Goal: Task Accomplishment & Management: Use online tool/utility

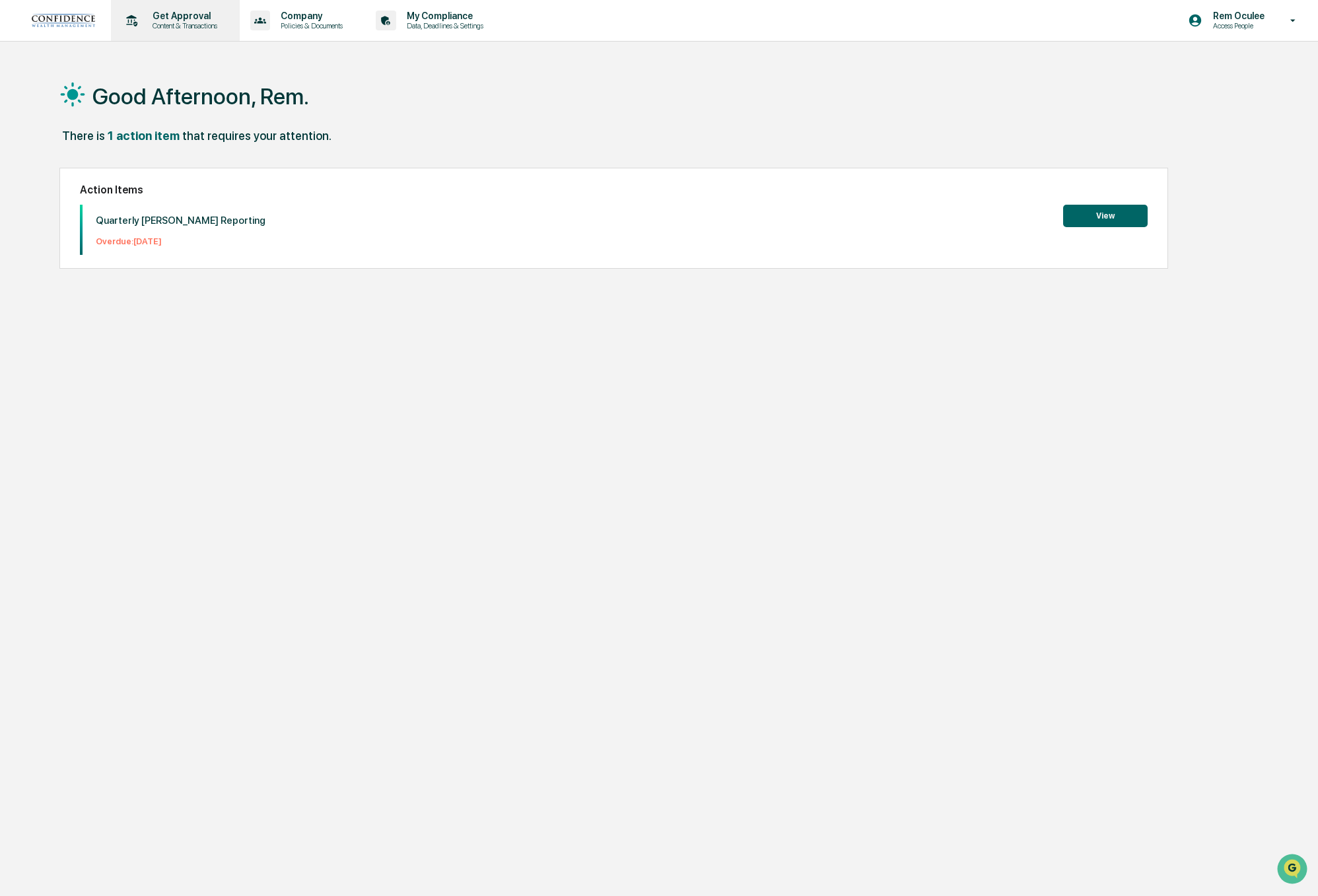
click at [224, 25] on p "Content & Transactions" at bounding box center [183, 26] width 82 height 9
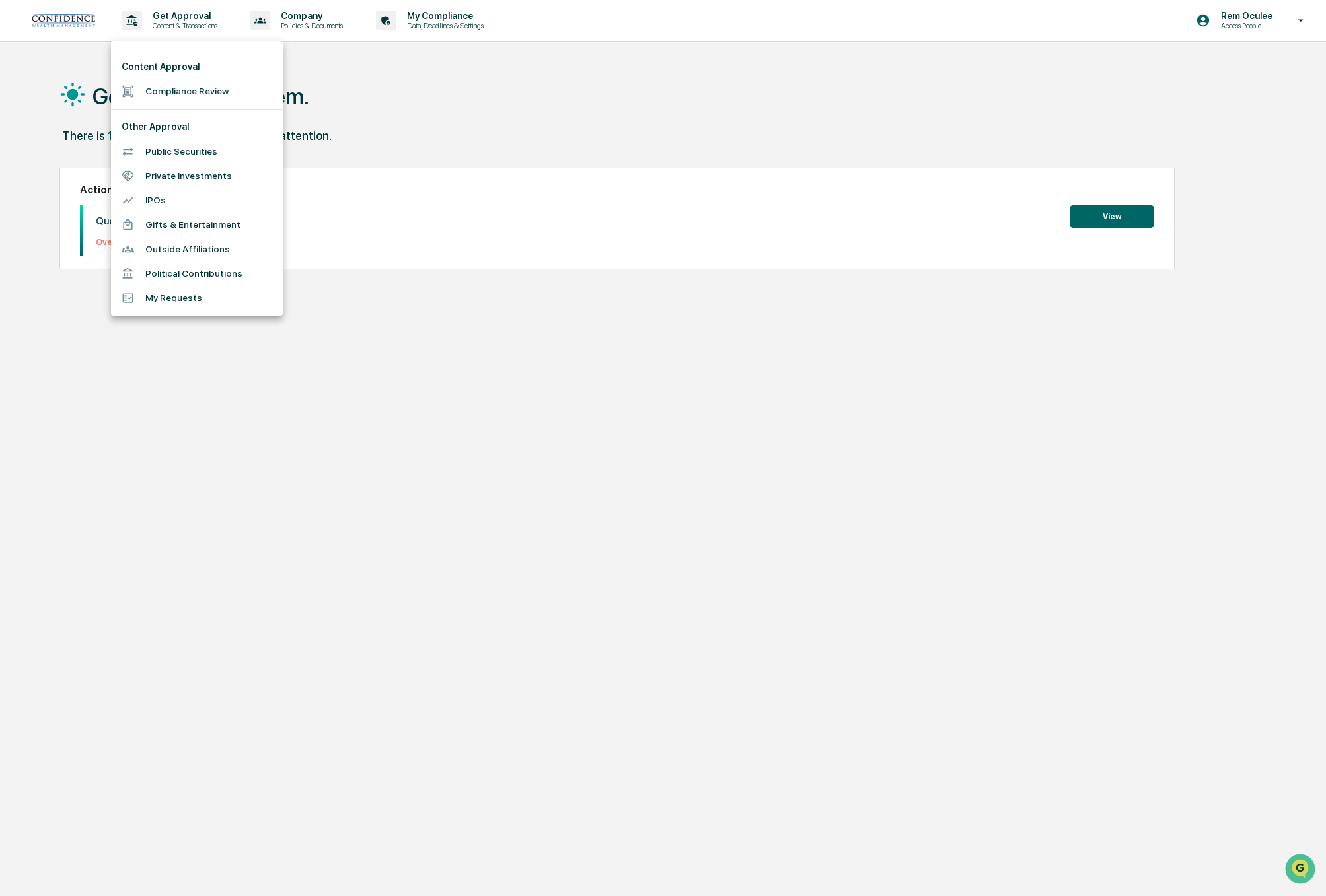
click at [1241, 13] on div at bounding box center [663, 448] width 1326 height 896
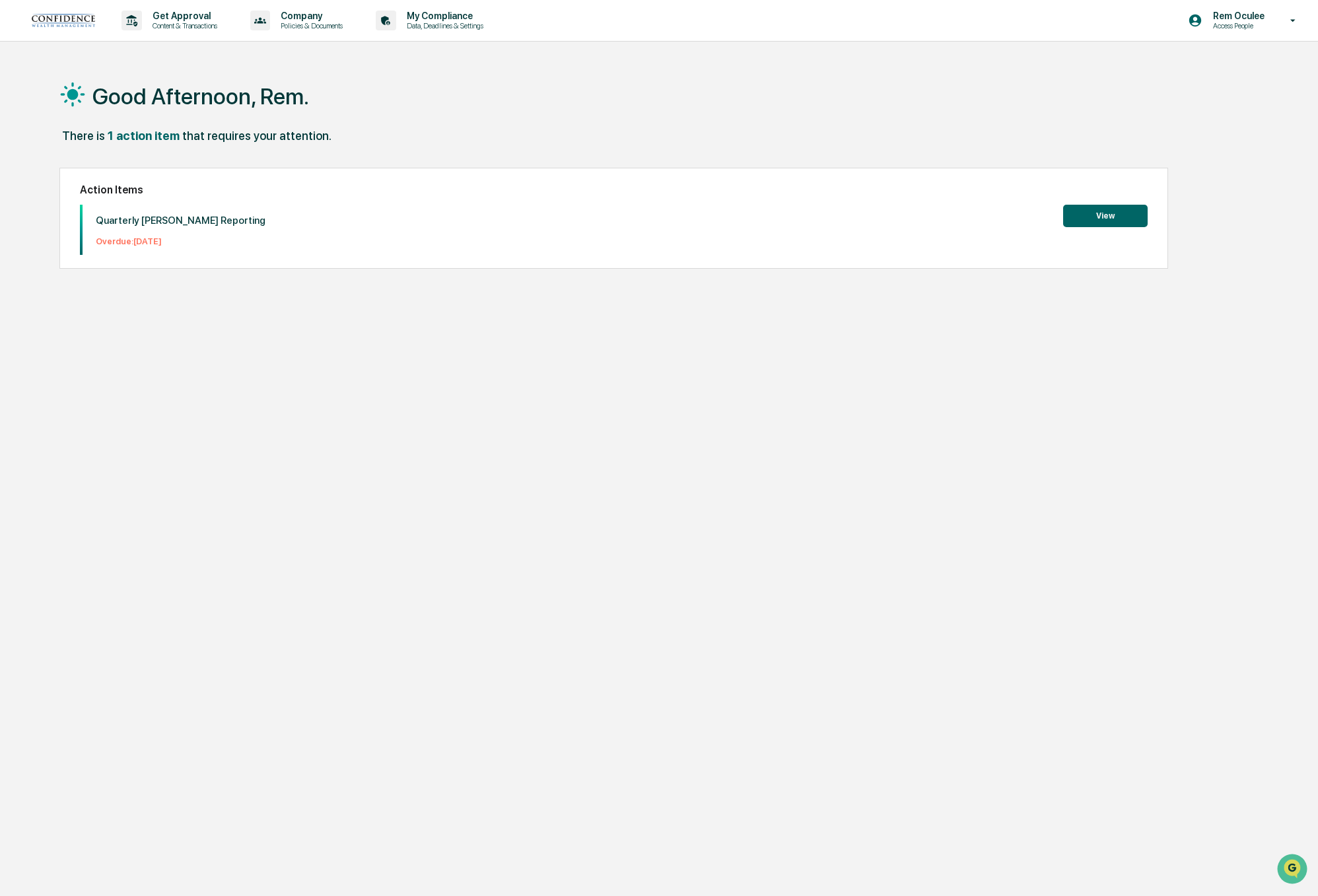
click at [1223, 82] on div "Good Afternoon, Rem." at bounding box center [652, 95] width 1186 height 66
click at [1244, 30] on p "Access People" at bounding box center [1237, 26] width 69 height 9
click at [1219, 66] on li "Switch to Admin view..." at bounding box center [1222, 66] width 185 height 25
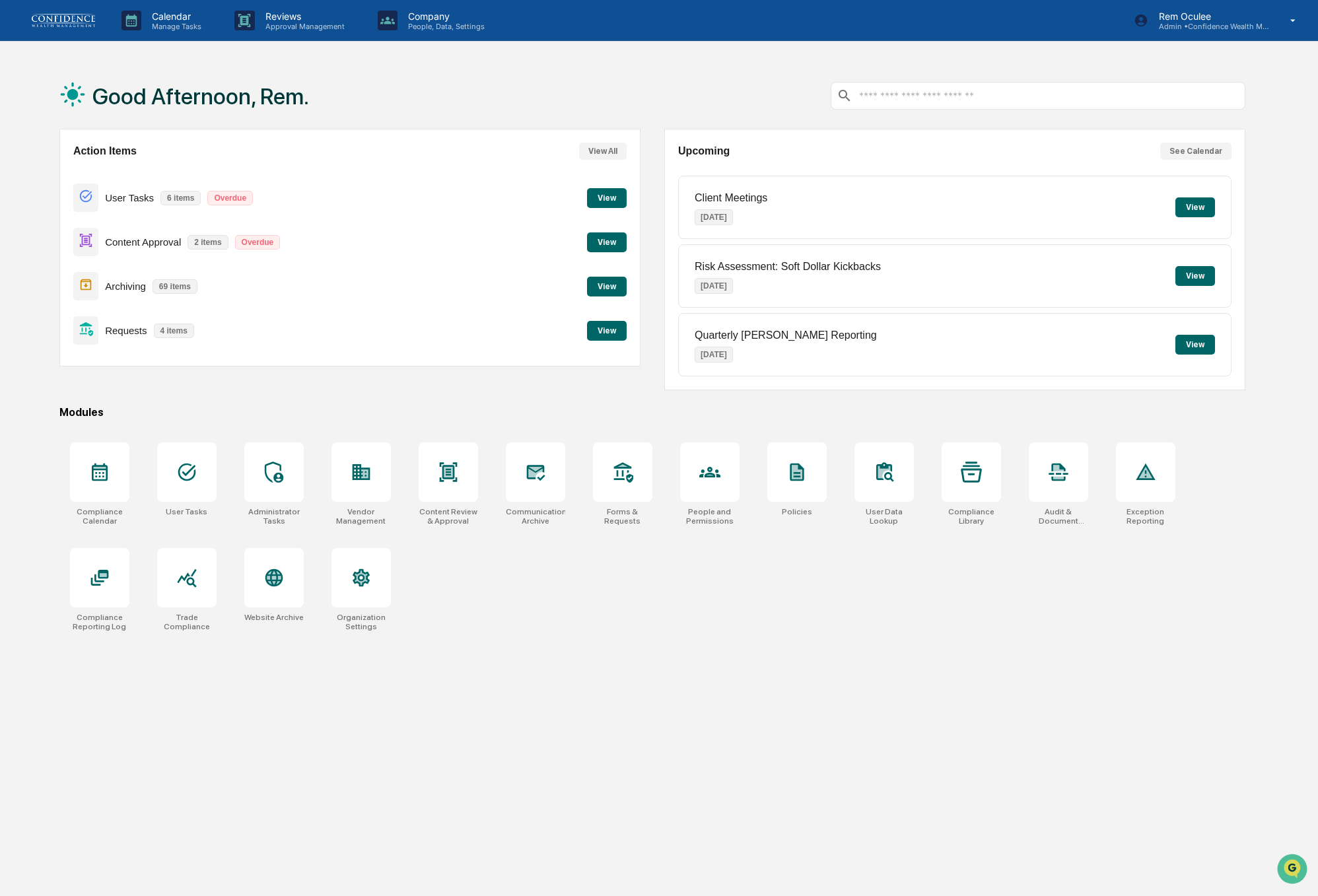
click at [127, 199] on p "User Tasks" at bounding box center [130, 198] width 49 height 11
click at [613, 257] on div "Content Approval 2 items Overdue View" at bounding box center [350, 242] width 554 height 44
click at [614, 238] on button "View" at bounding box center [607, 242] width 40 height 20
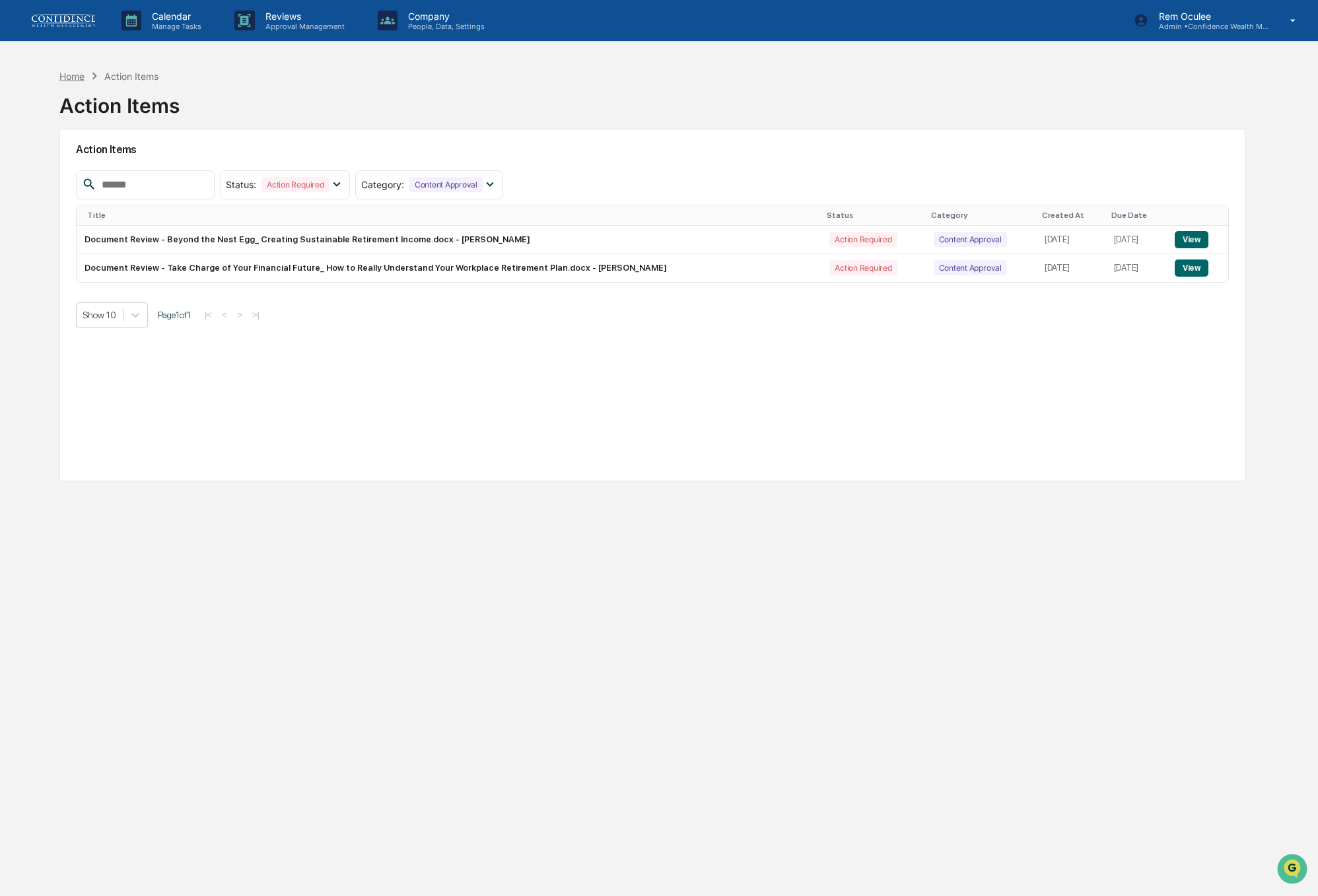
click at [76, 75] on div "Home" at bounding box center [72, 76] width 25 height 11
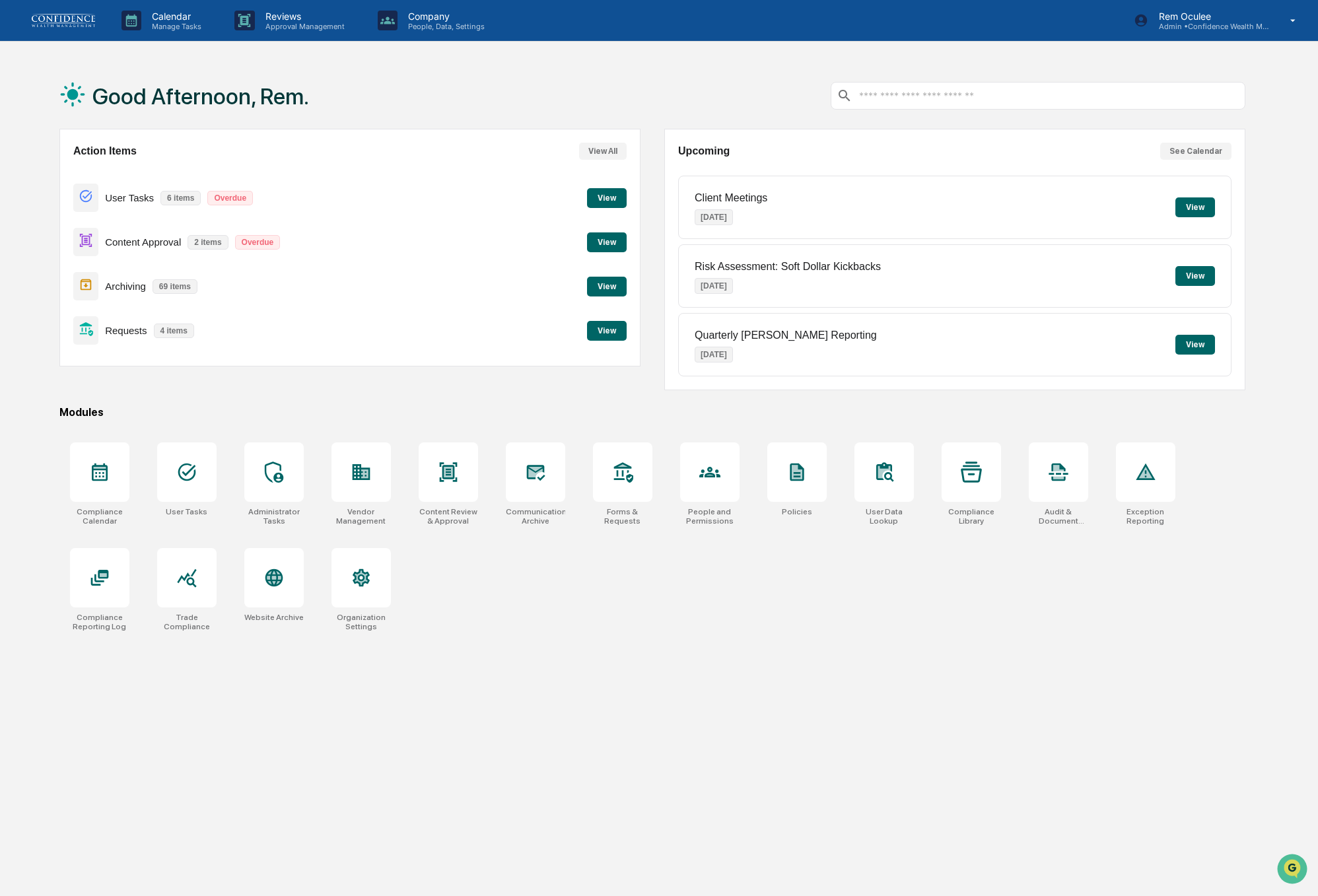
click at [603, 198] on button "View" at bounding box center [607, 198] width 40 height 20
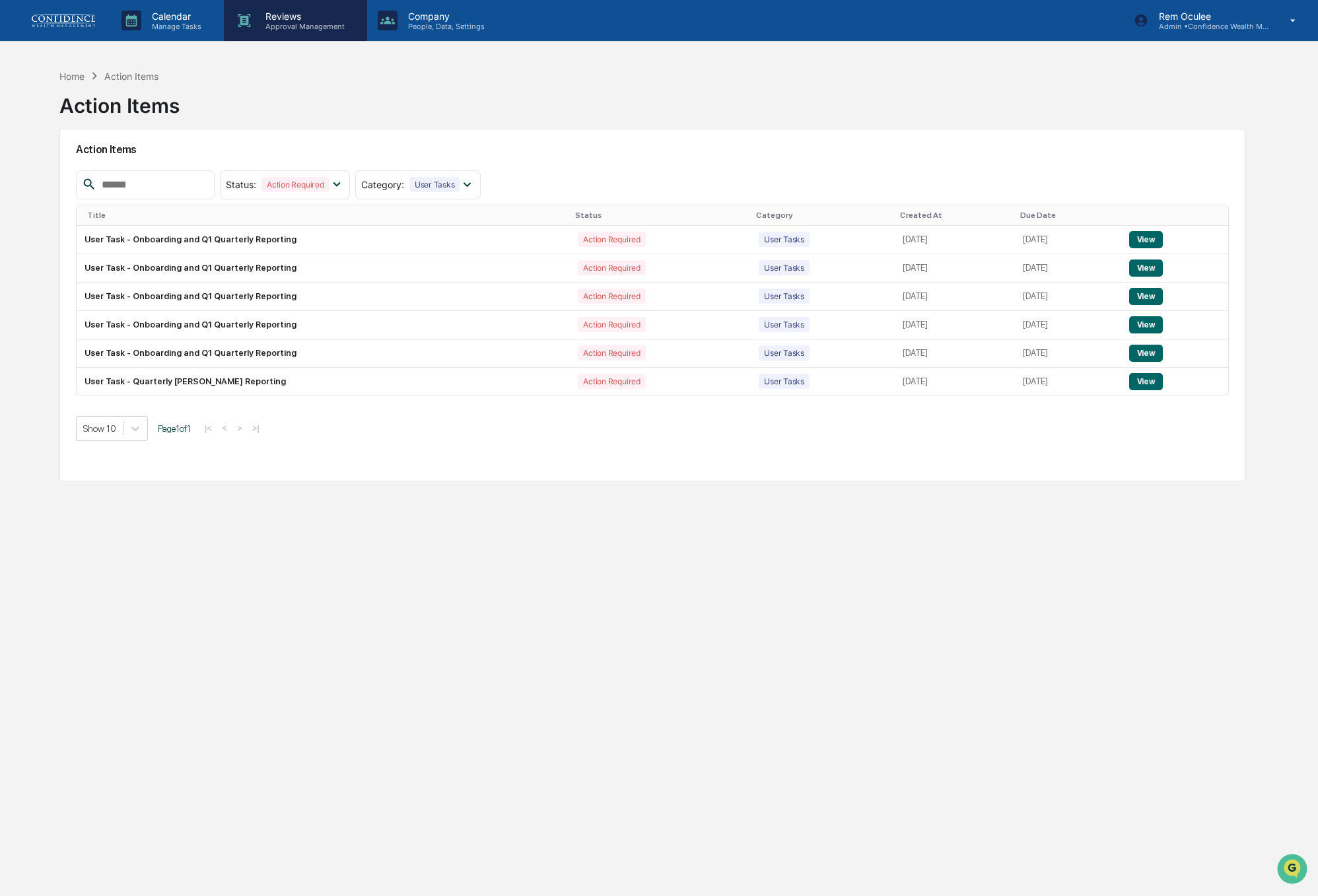
click at [288, 26] on p "Approval Management" at bounding box center [303, 27] width 97 height 9
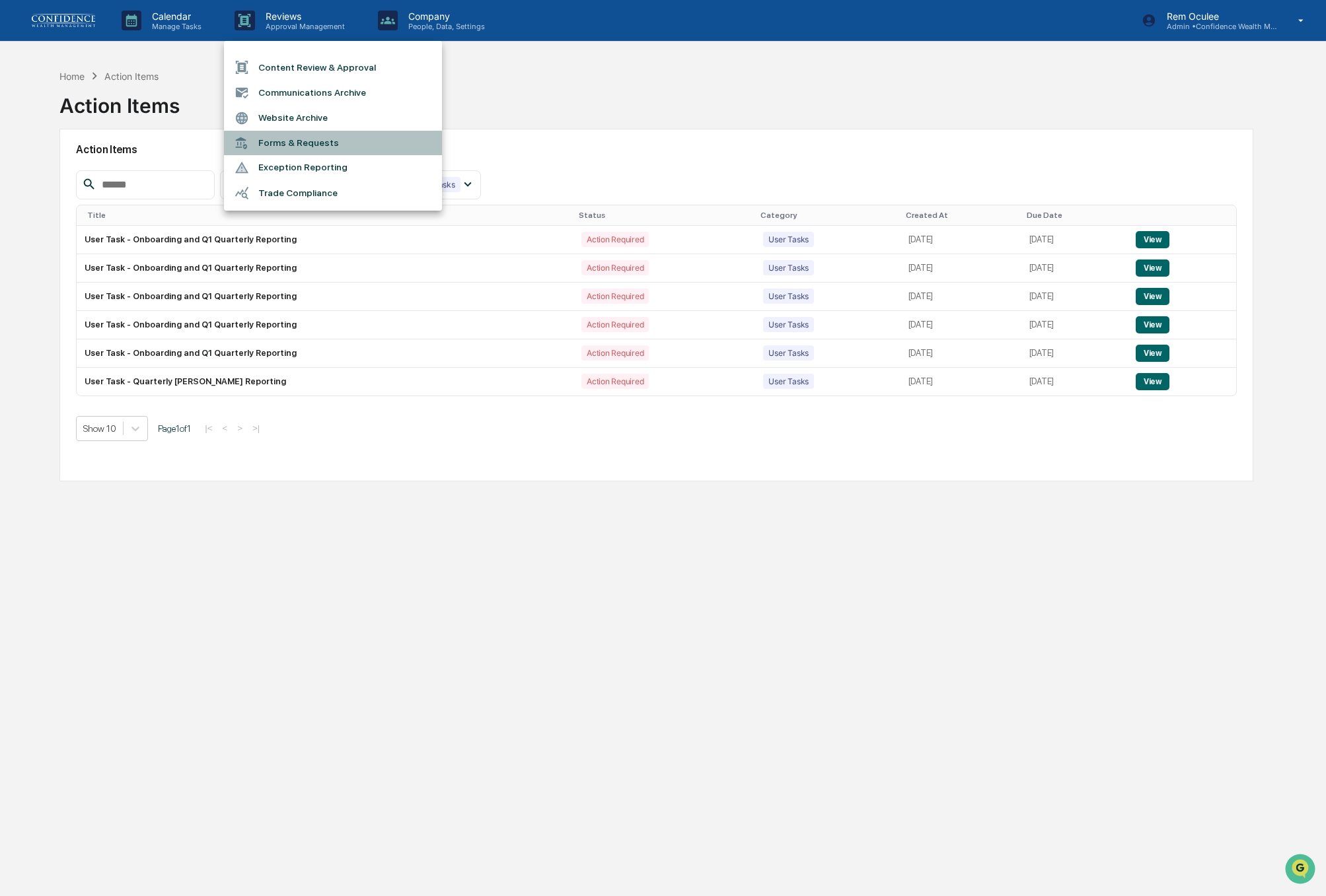
click at [332, 142] on li "Forms & Requests" at bounding box center [333, 142] width 218 height 25
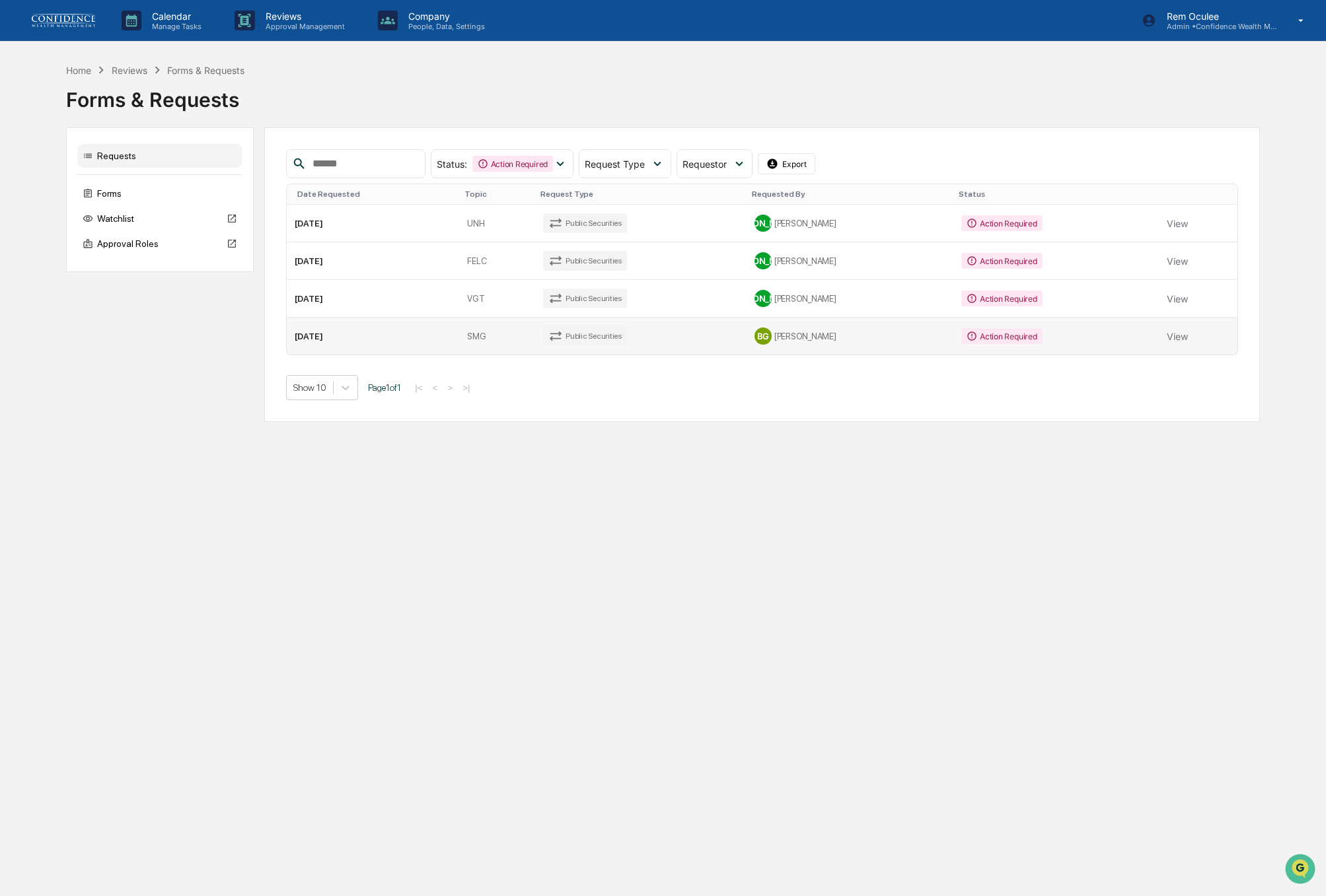
click at [1158, 340] on td "View" at bounding box center [1197, 336] width 78 height 37
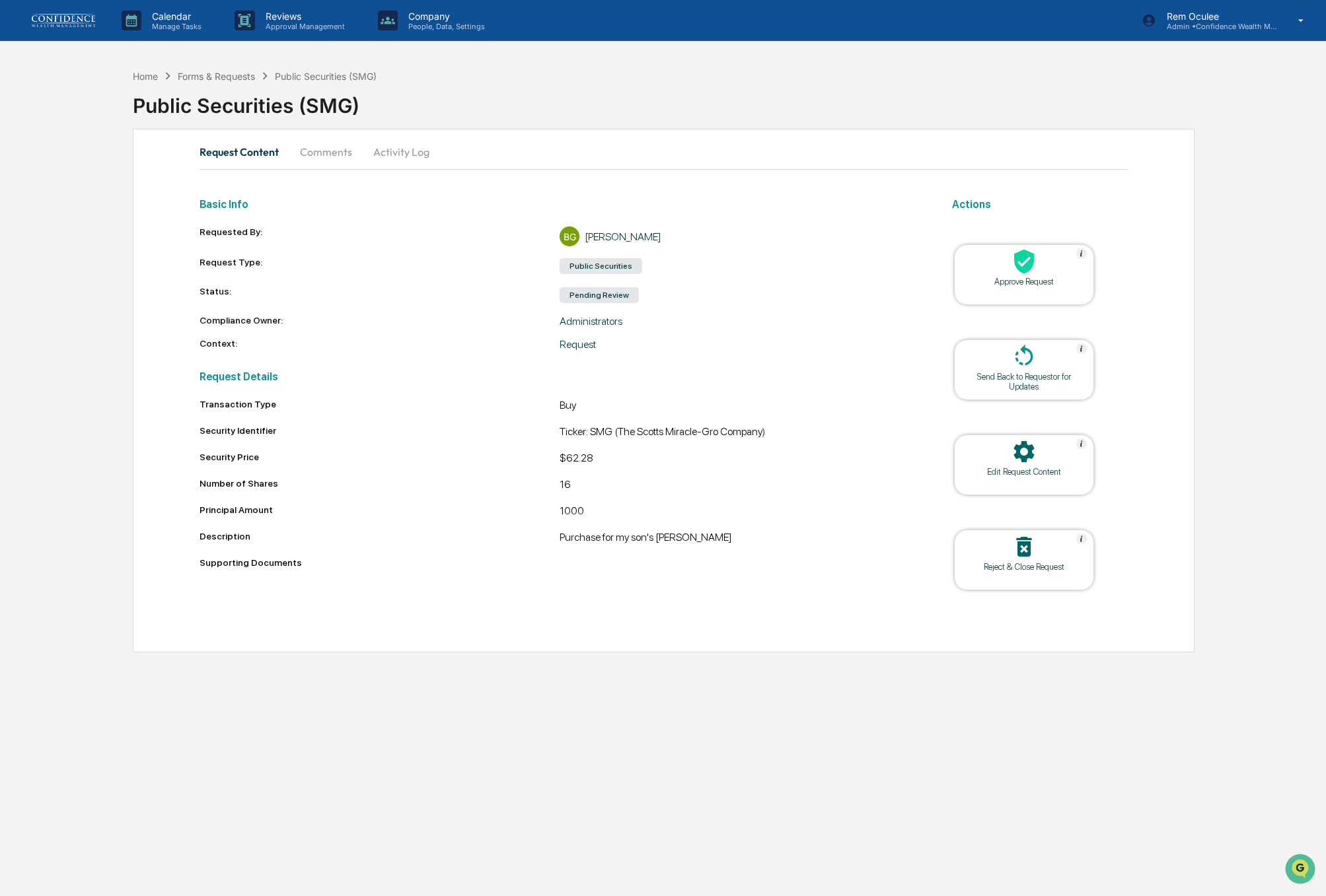
click at [1048, 292] on div "Approve Request" at bounding box center [1024, 274] width 140 height 61
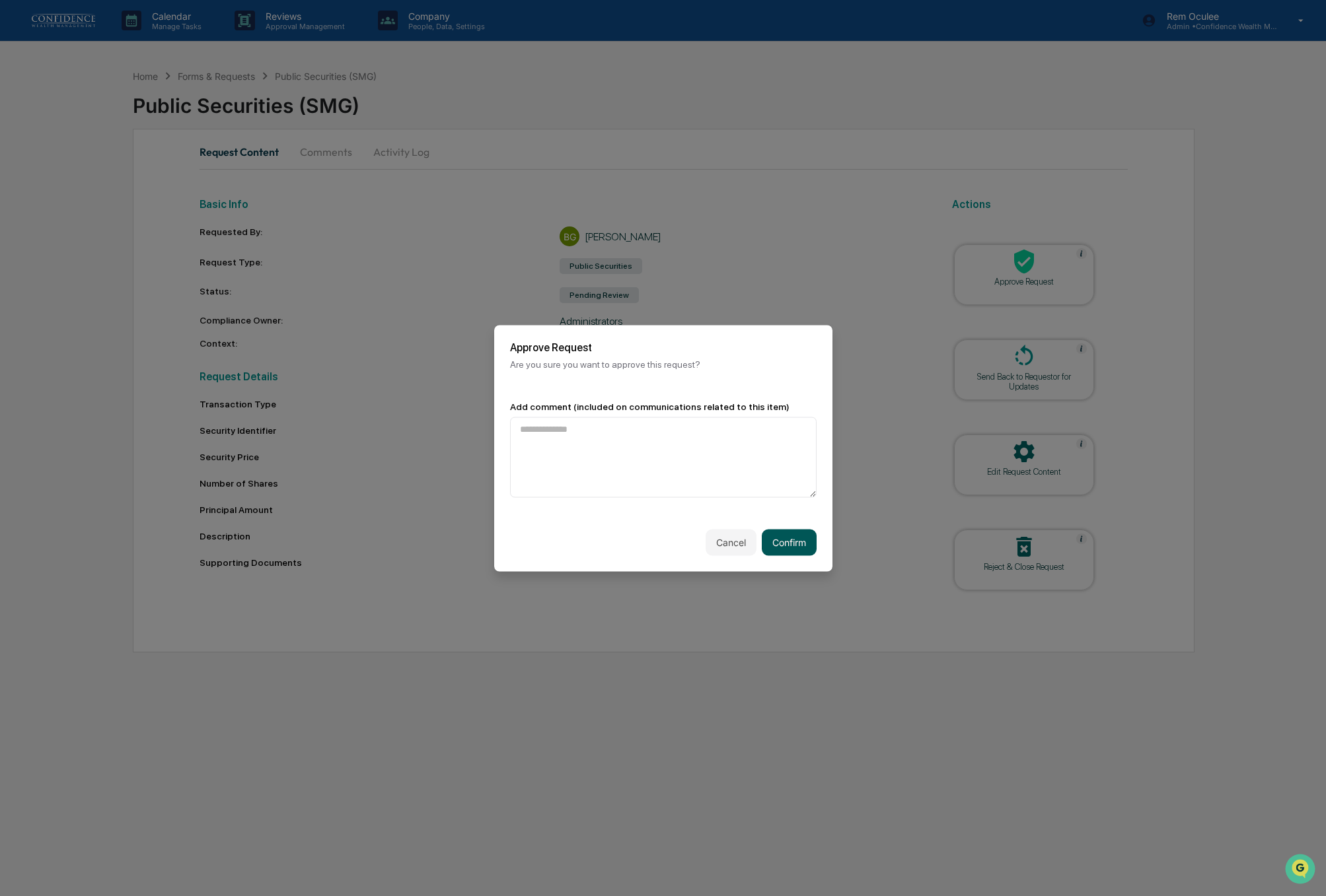
click at [801, 544] on button "Confirm" at bounding box center [789, 542] width 55 height 26
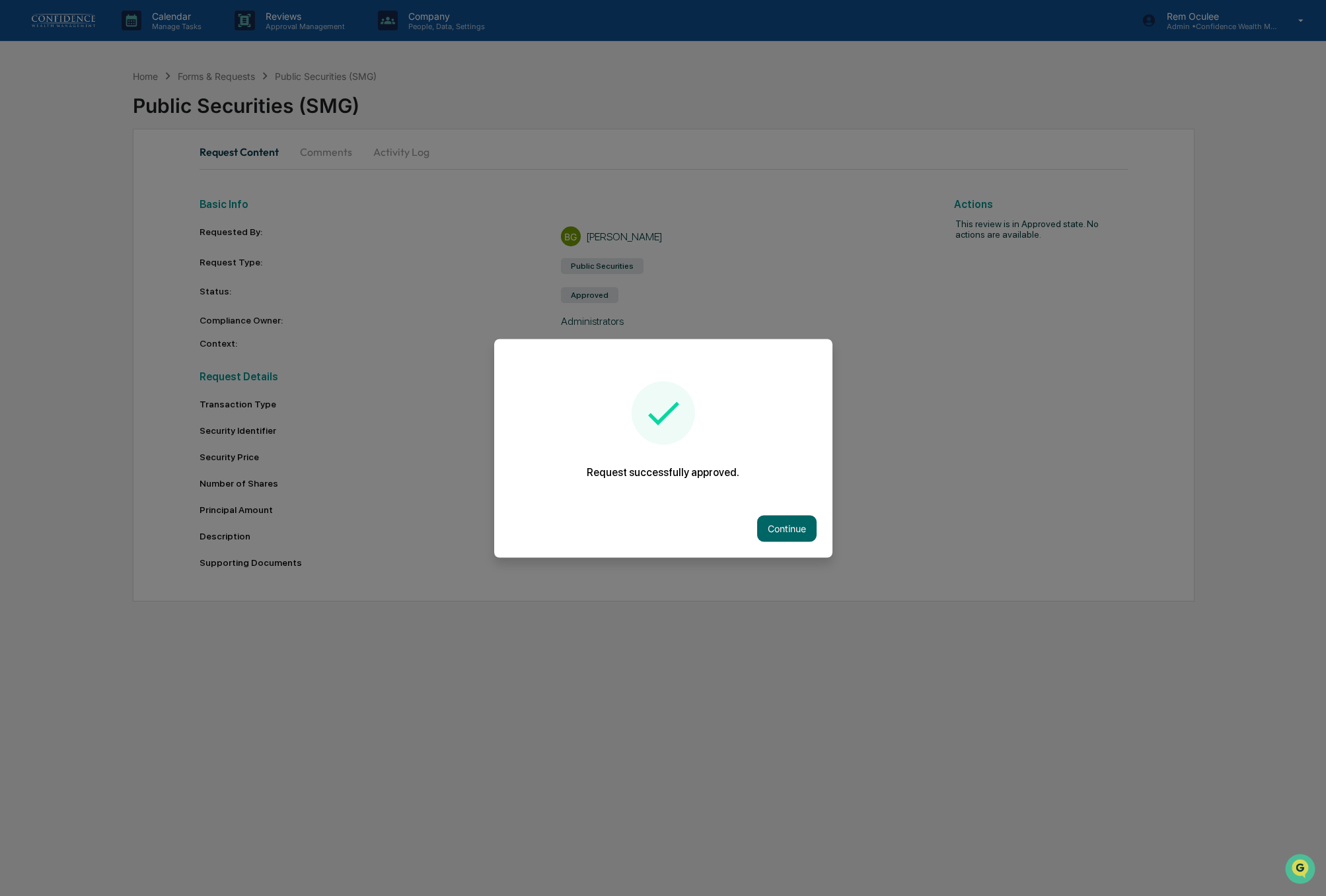
click at [794, 527] on button "Continue" at bounding box center [786, 527] width 59 height 26
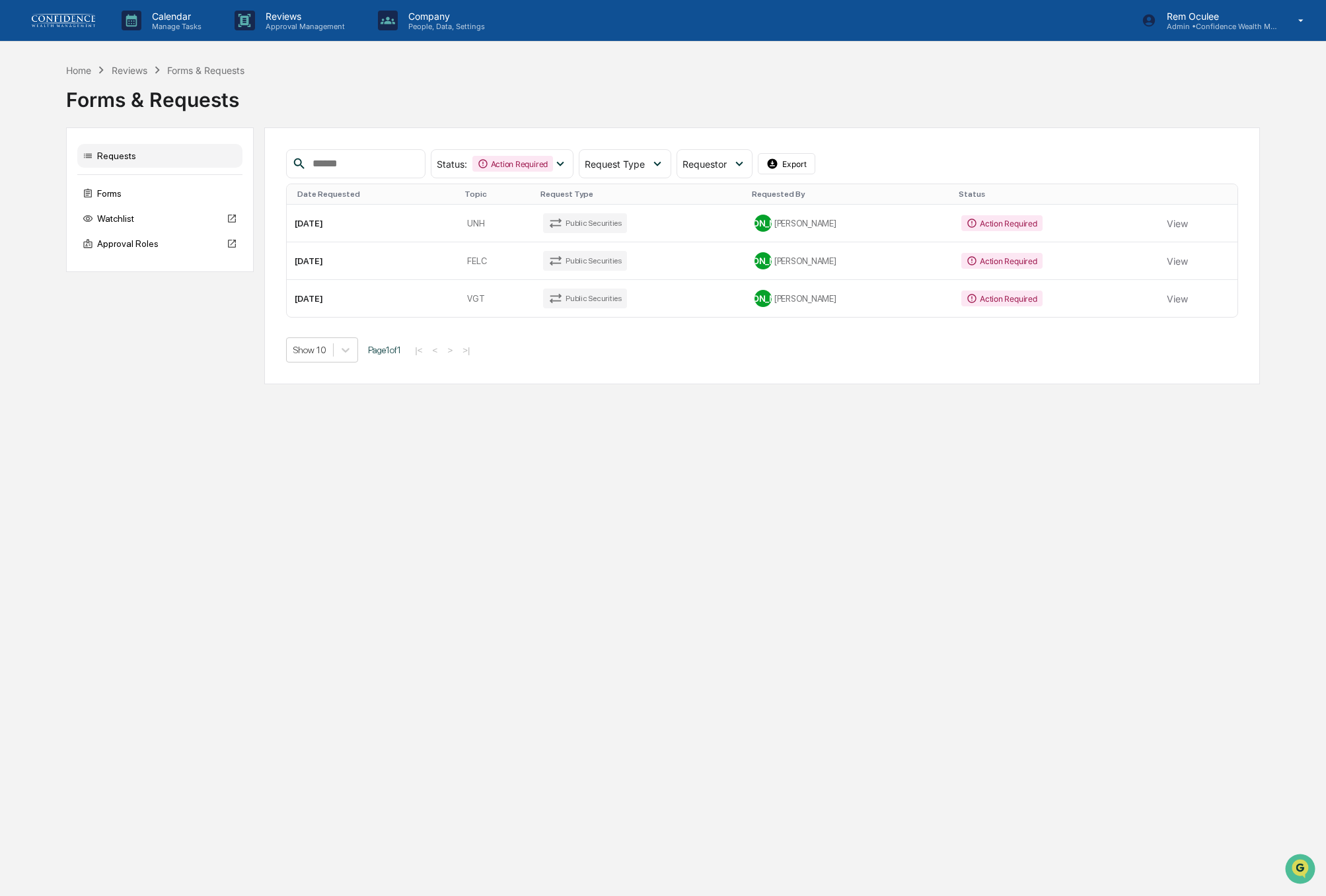
click at [919, 310] on td "[PERSON_NAME]" at bounding box center [849, 298] width 206 height 37
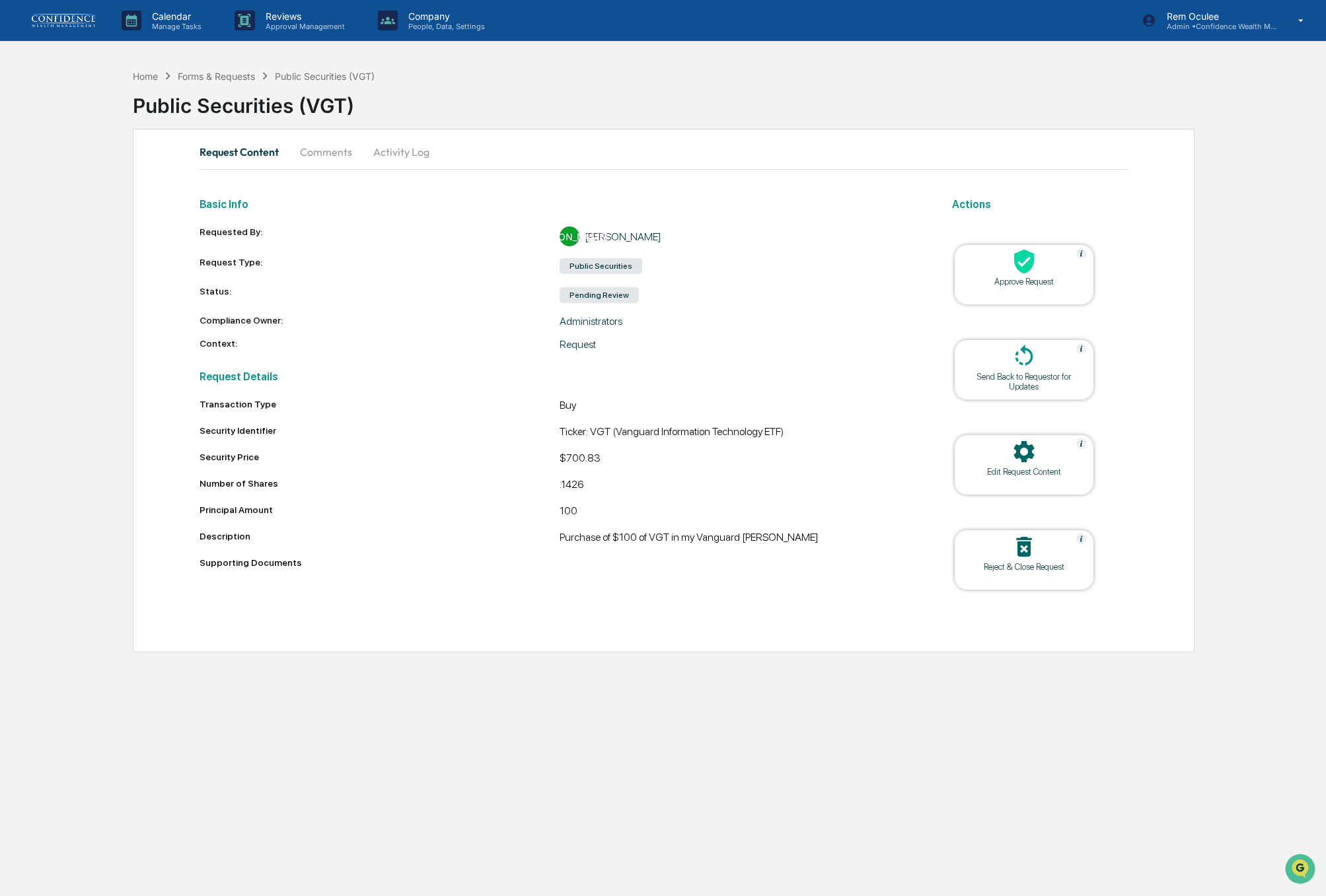
click at [999, 283] on div "Approve Request" at bounding box center [1024, 282] width 119 height 10
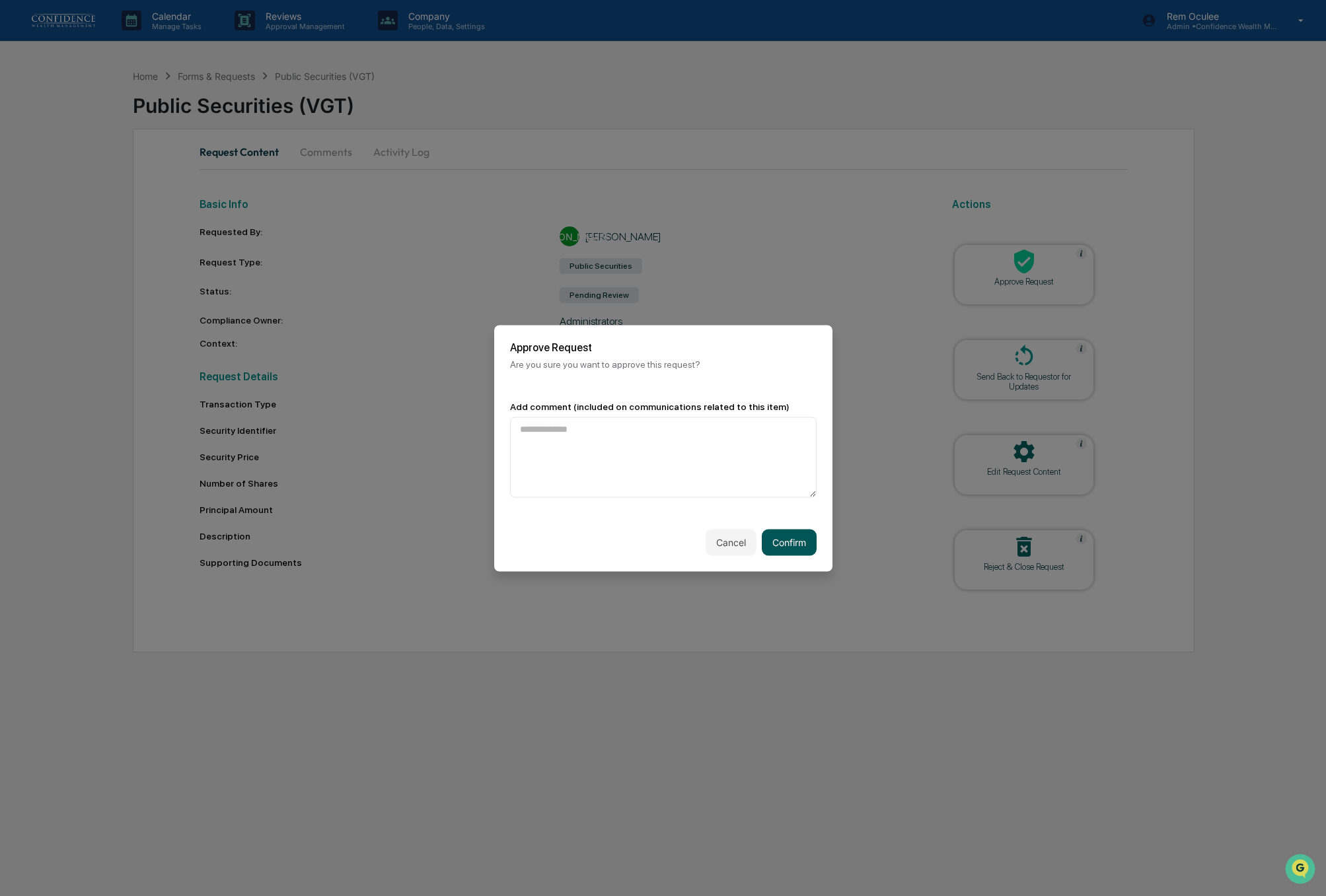
click at [801, 554] on button "Confirm" at bounding box center [789, 542] width 55 height 26
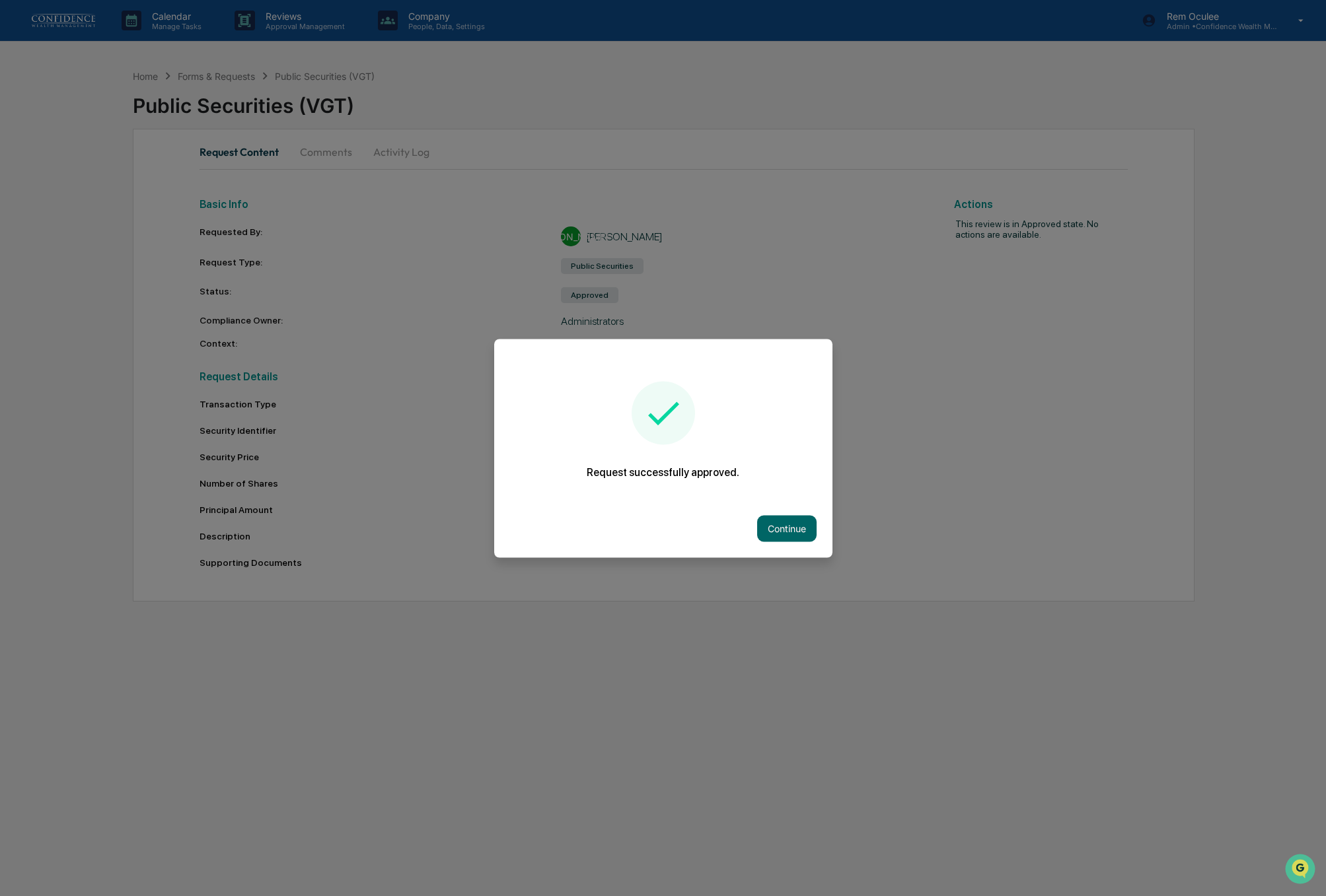
click at [798, 535] on button "Continue" at bounding box center [786, 527] width 59 height 26
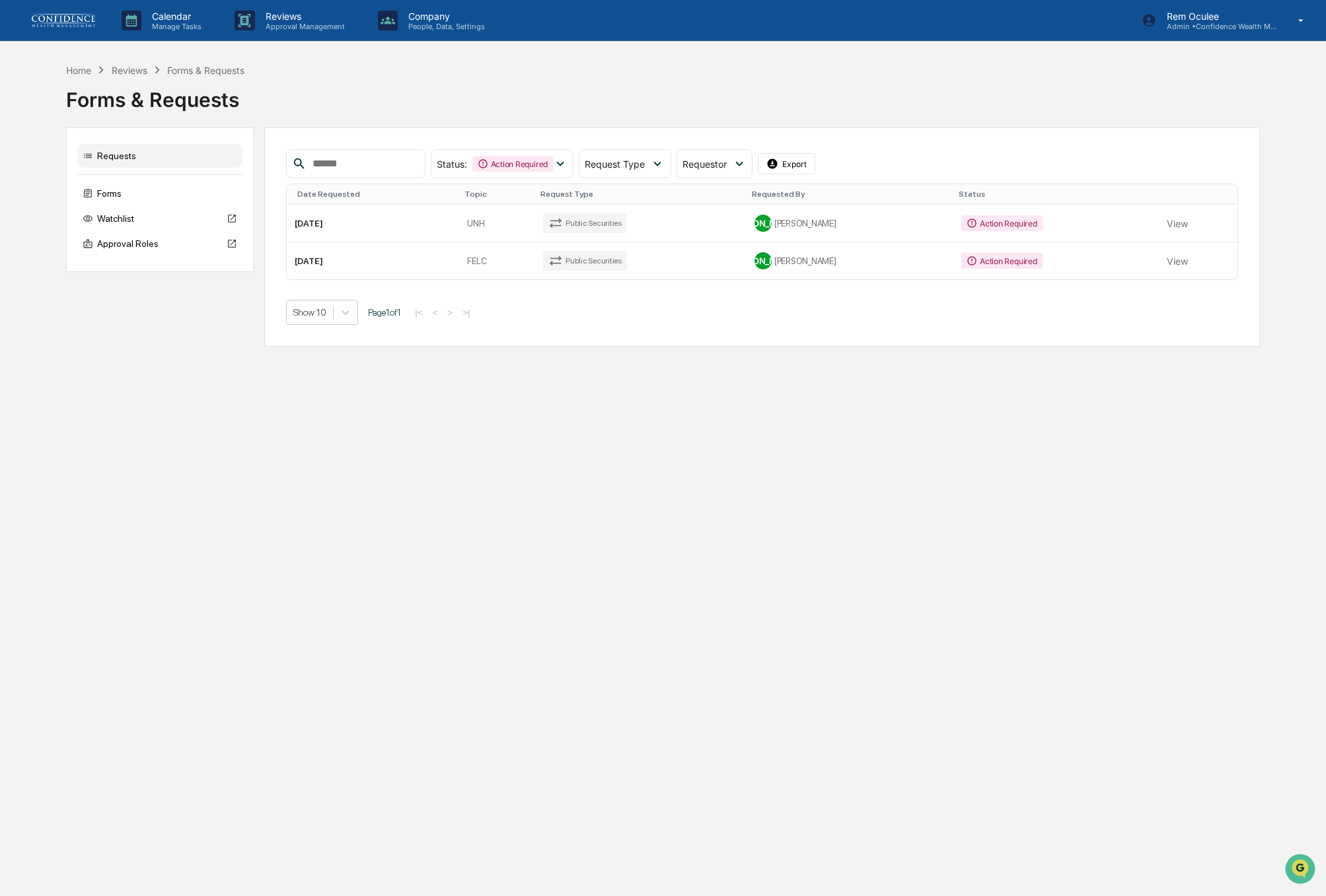
click at [873, 270] on td "[PERSON_NAME]" at bounding box center [849, 260] width 206 height 37
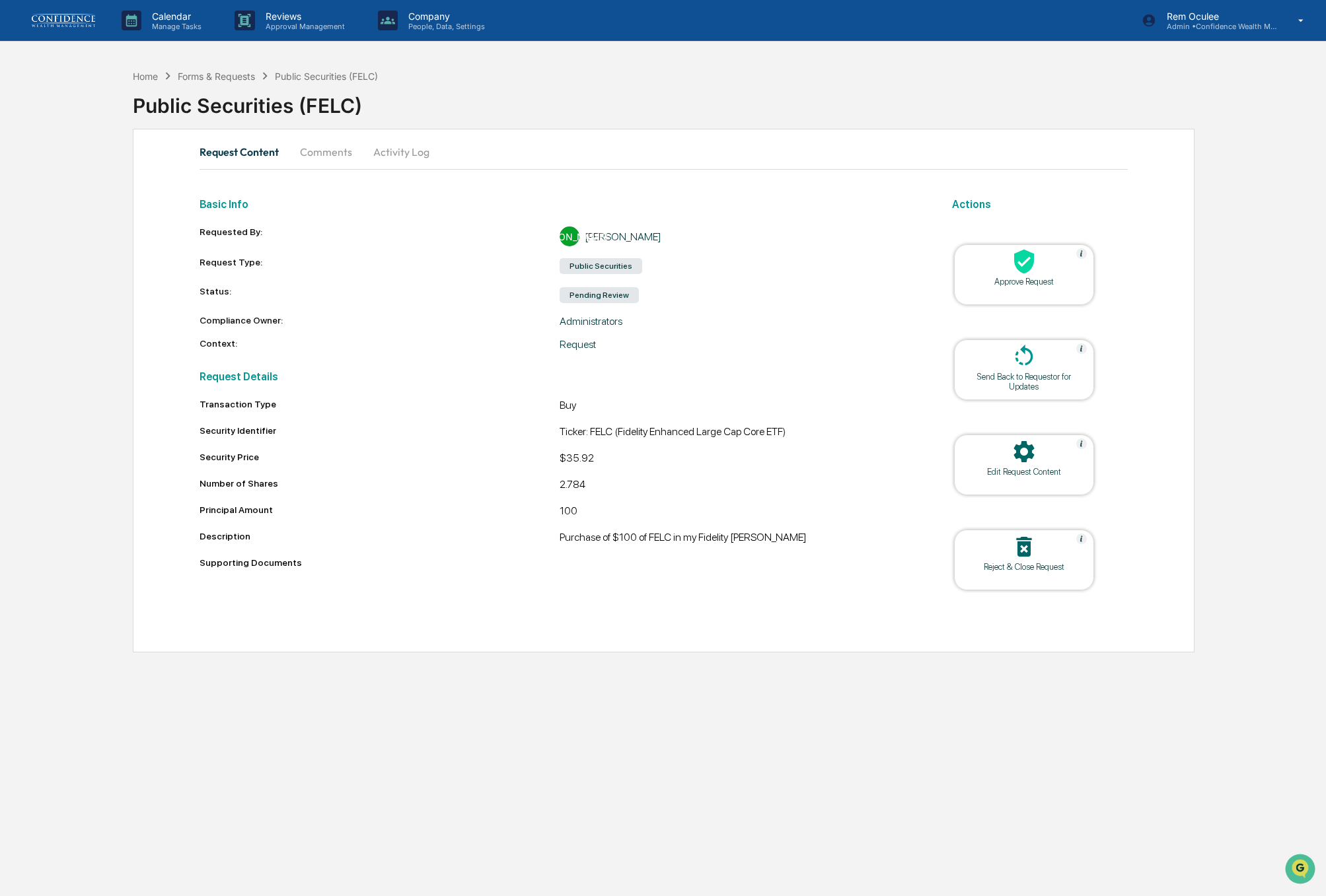
click at [979, 251] on div at bounding box center [1024, 263] width 132 height 28
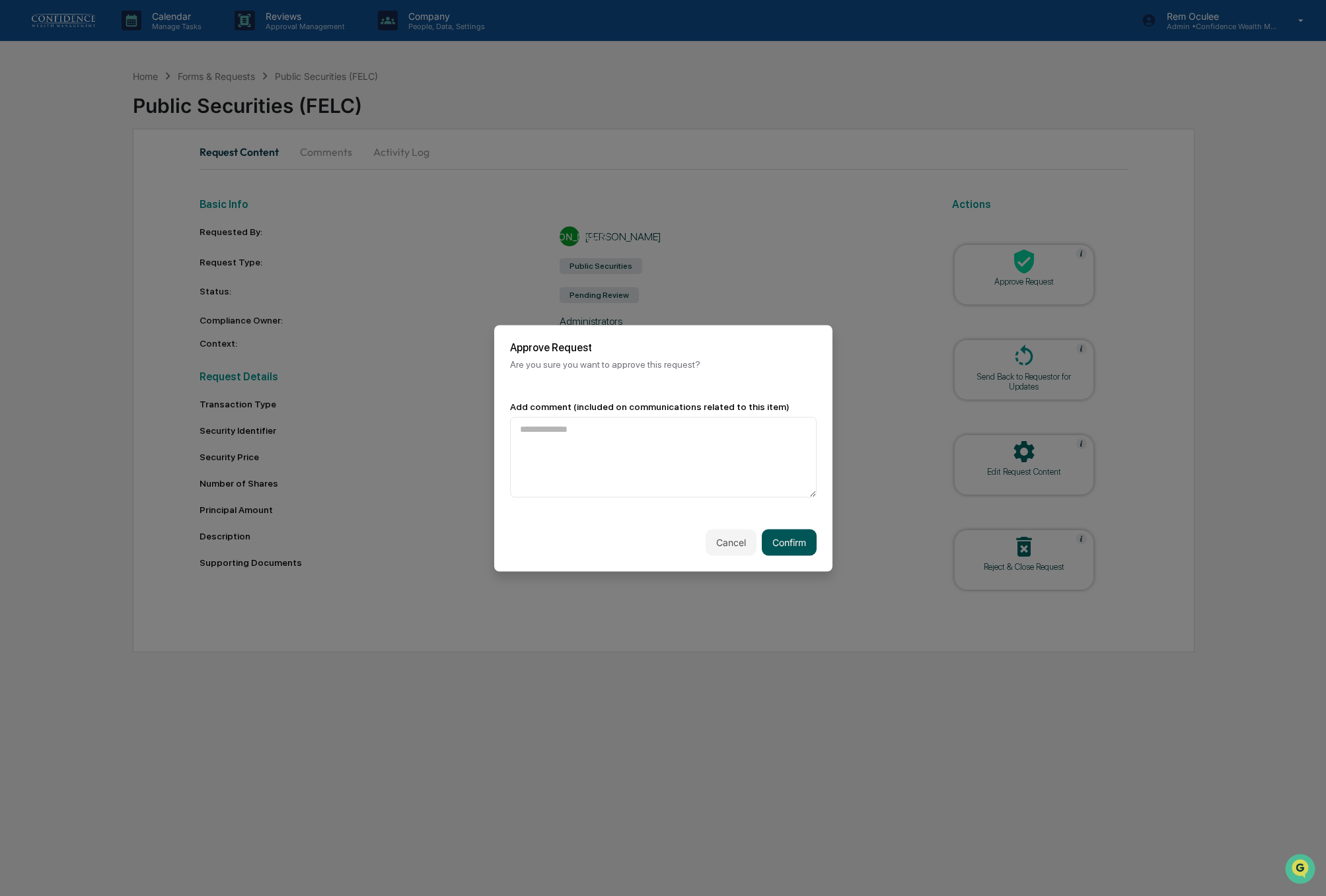
click at [780, 550] on button "Confirm" at bounding box center [789, 542] width 55 height 26
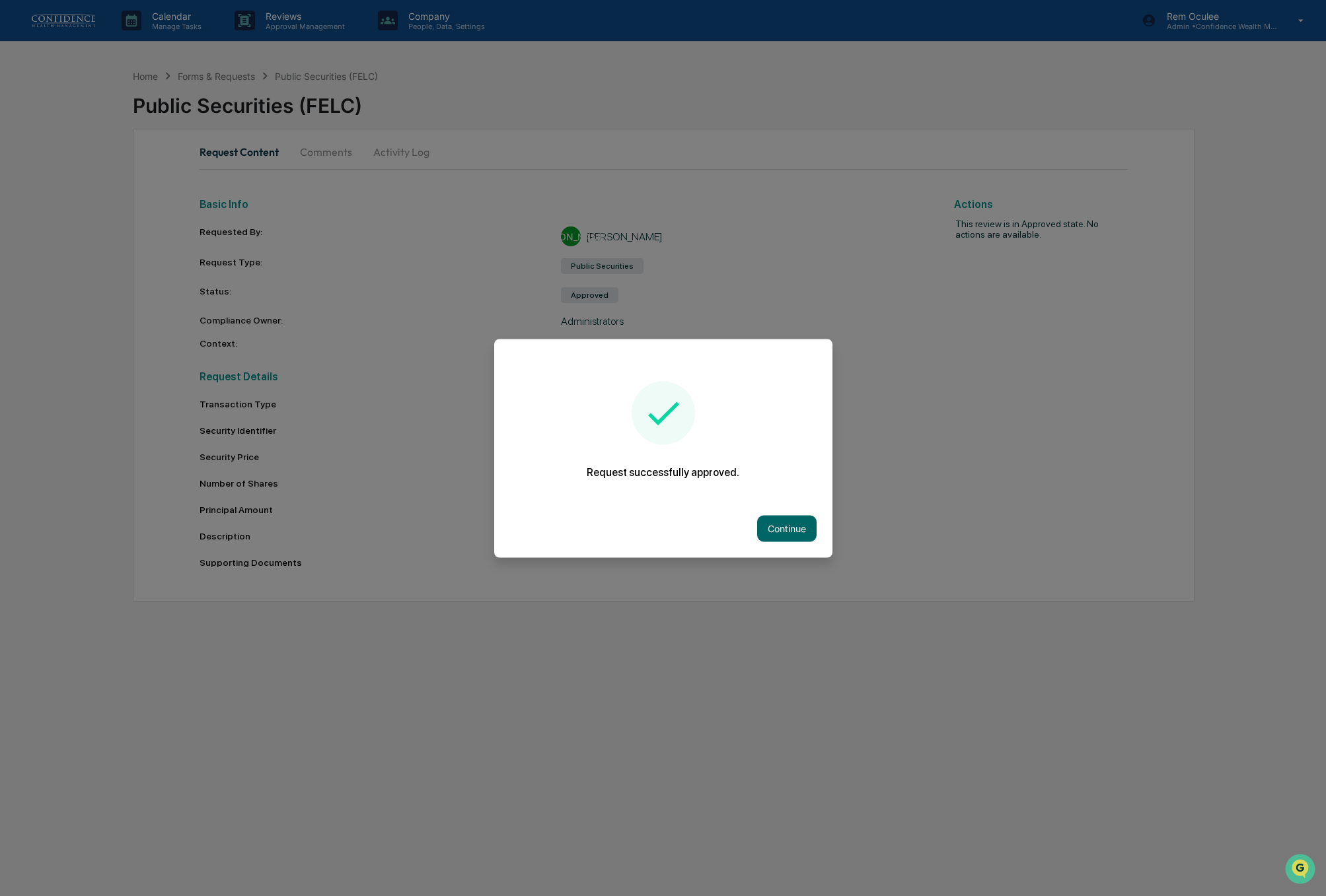
drag, startPoint x: 774, startPoint y: 526, endPoint x: 774, endPoint y: 514, distance: 12.0
click at [774, 526] on button "Continue" at bounding box center [786, 527] width 59 height 26
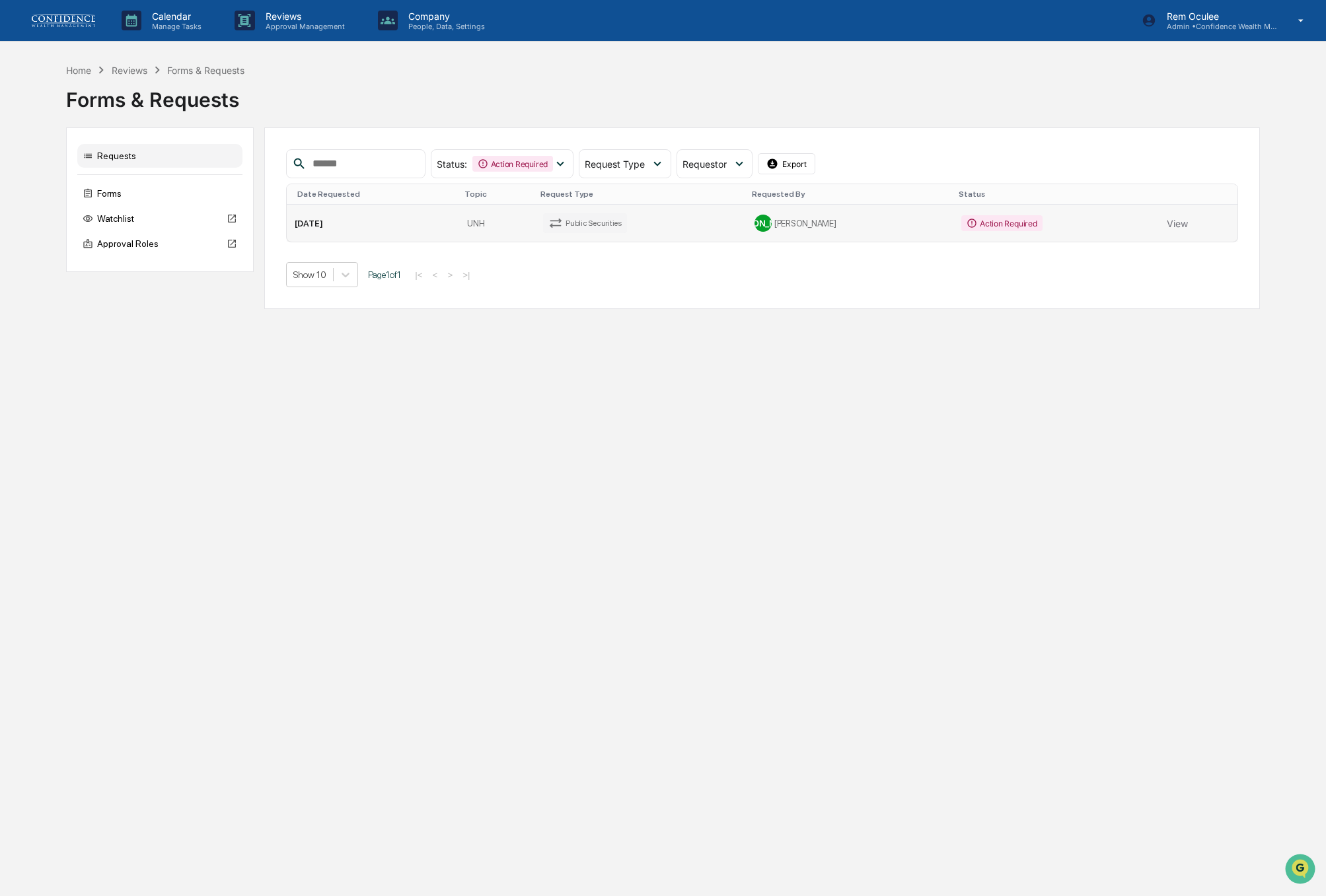
click at [734, 225] on td "Public Securities" at bounding box center [640, 223] width 211 height 37
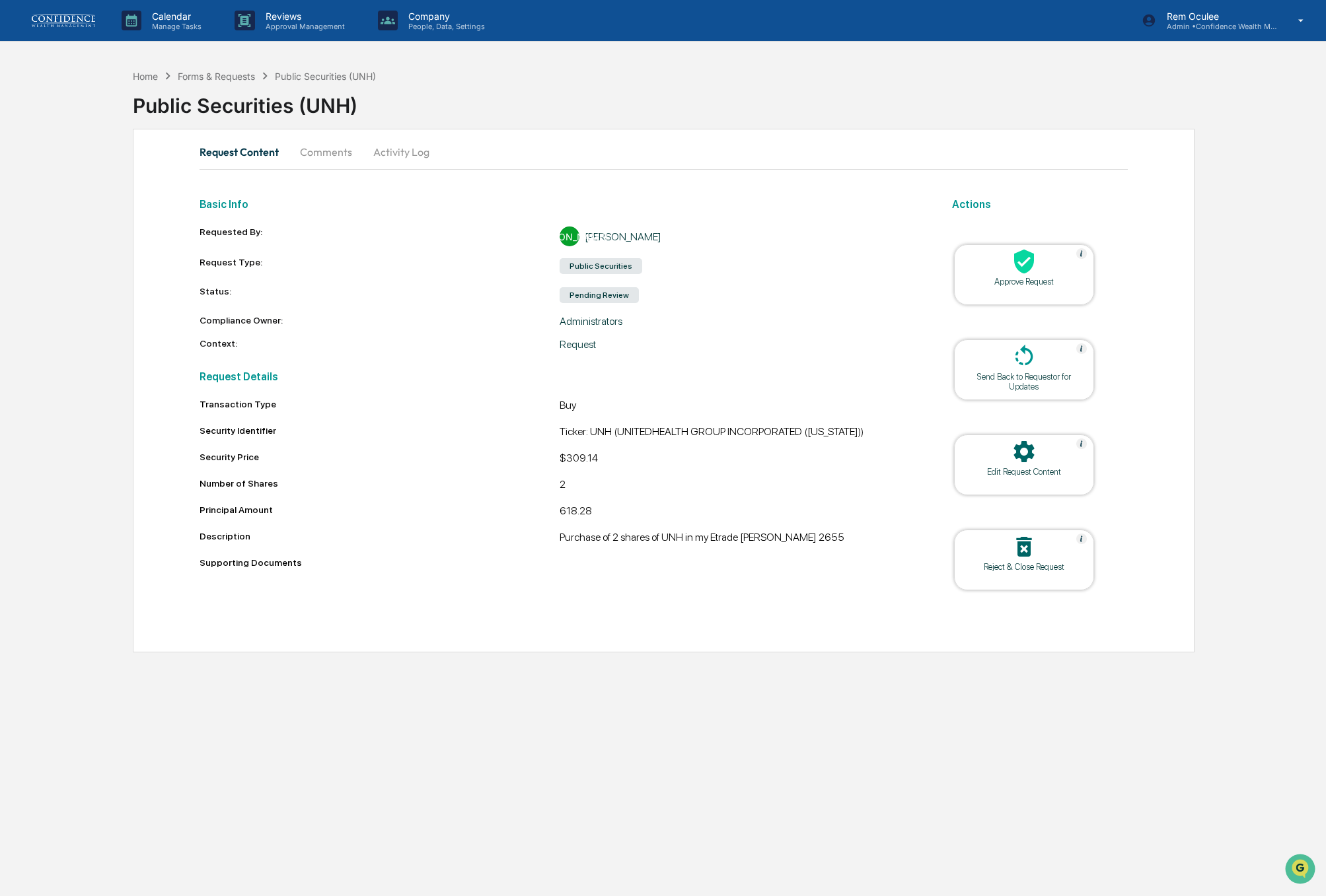
click at [1062, 268] on div at bounding box center [1024, 263] width 132 height 28
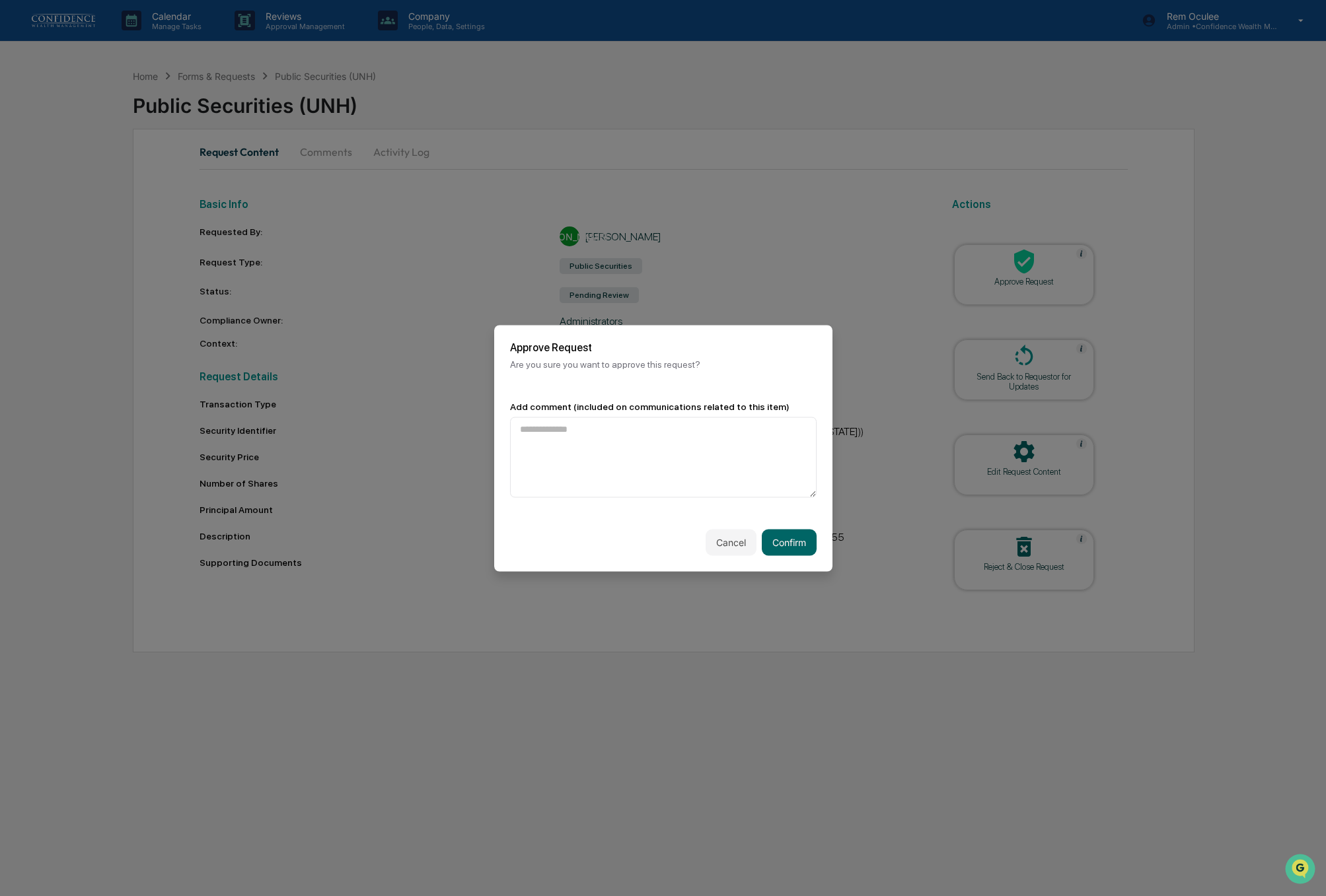
click at [818, 548] on div "Cancel Confirm" at bounding box center [662, 542] width 338 height 58
click at [805, 554] on button "Confirm" at bounding box center [789, 542] width 55 height 26
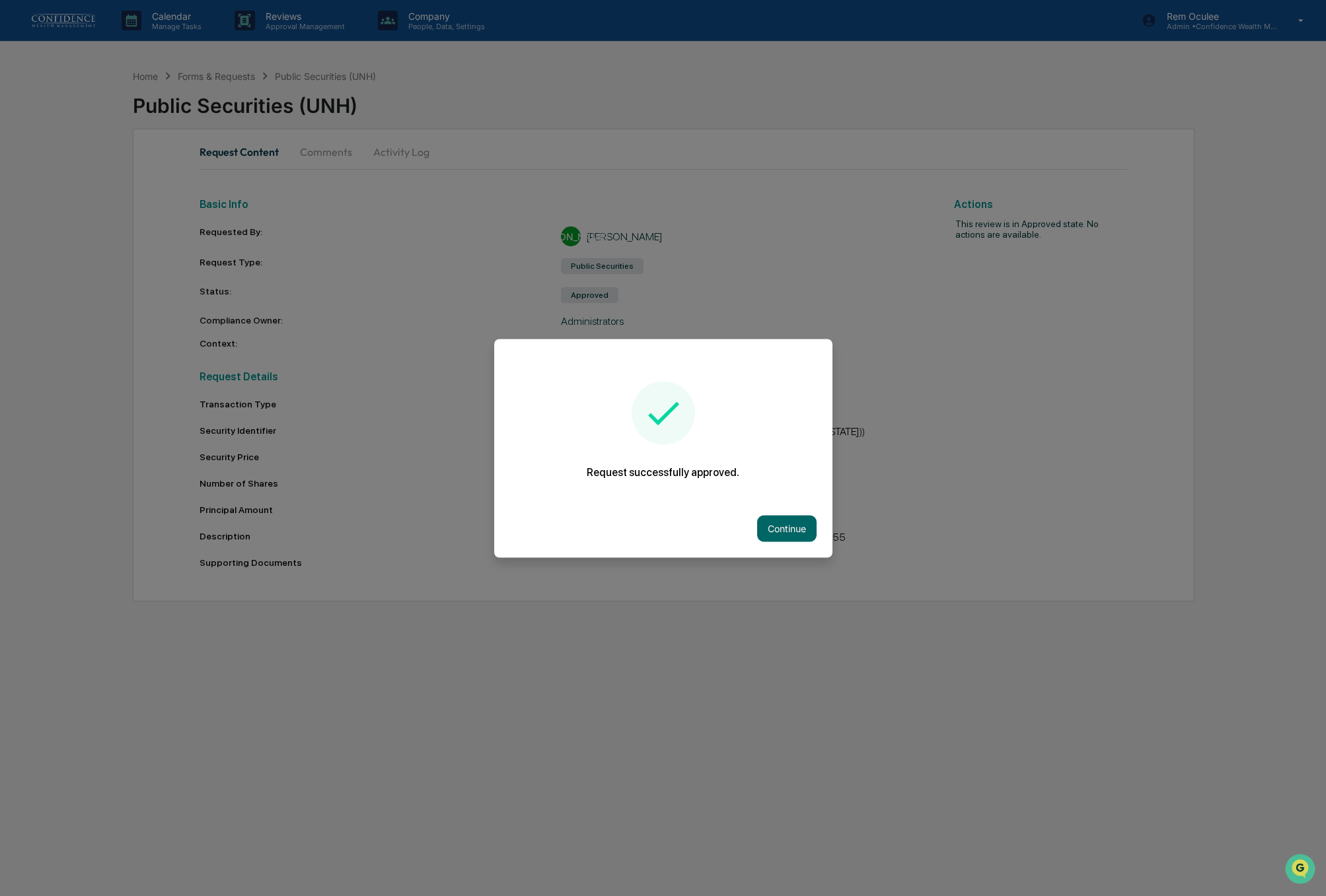
drag, startPoint x: 790, startPoint y: 534, endPoint x: 783, endPoint y: 536, distance: 7.3
click at [790, 534] on button "Continue" at bounding box center [786, 527] width 59 height 26
